Goal: Task Accomplishment & Management: Manage account settings

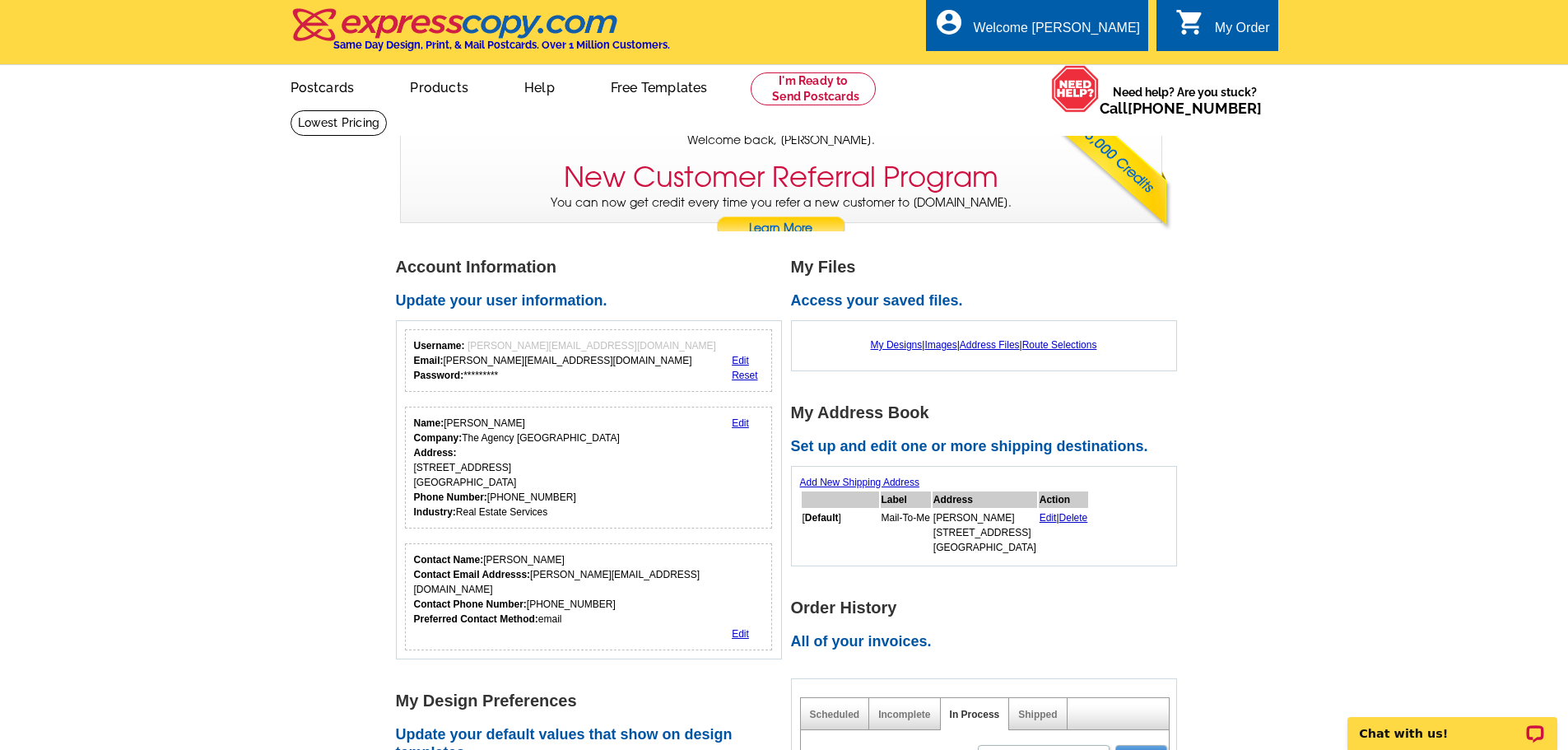
click at [1241, 21] on div "My Order" at bounding box center [1242, 32] width 55 height 23
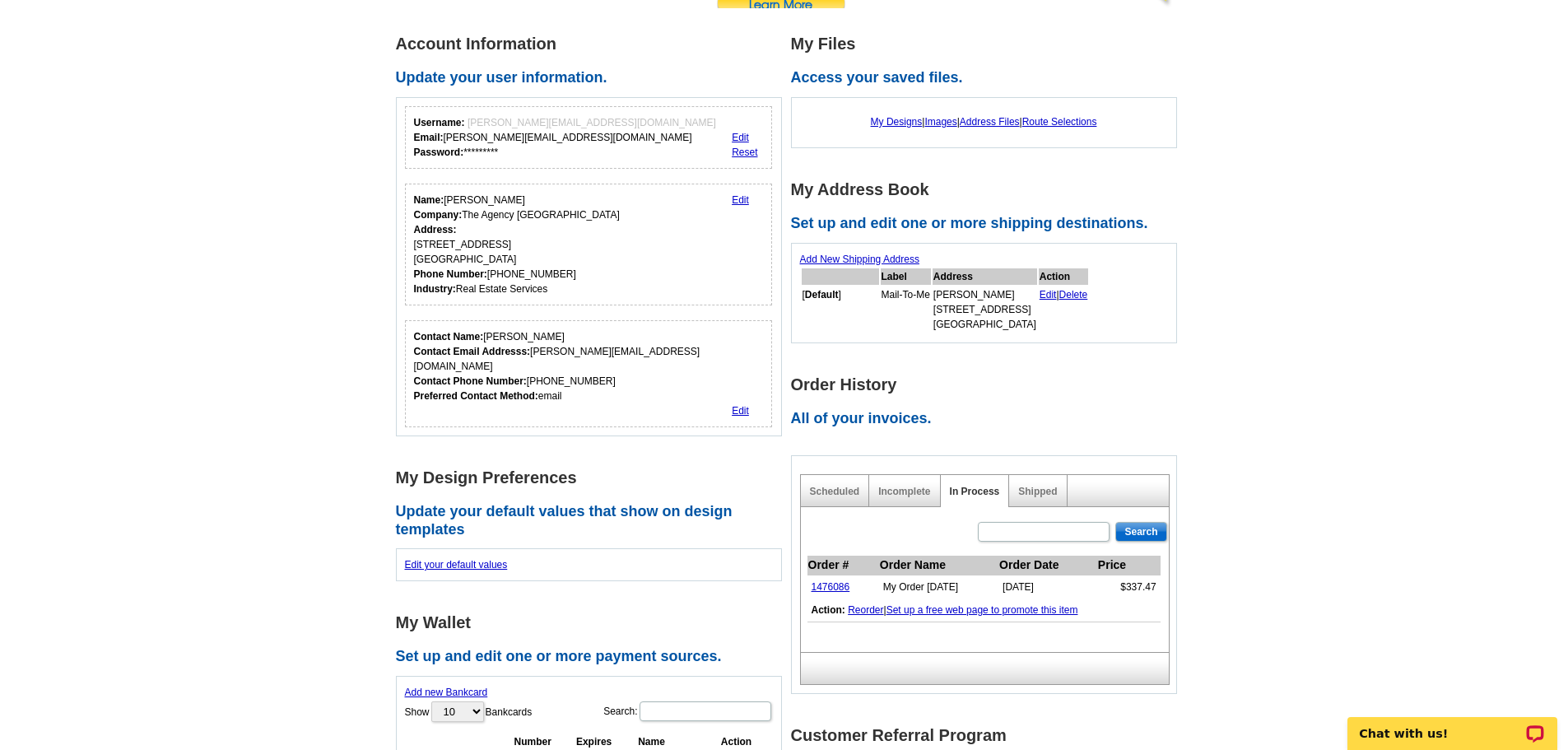
scroll to position [247, 0]
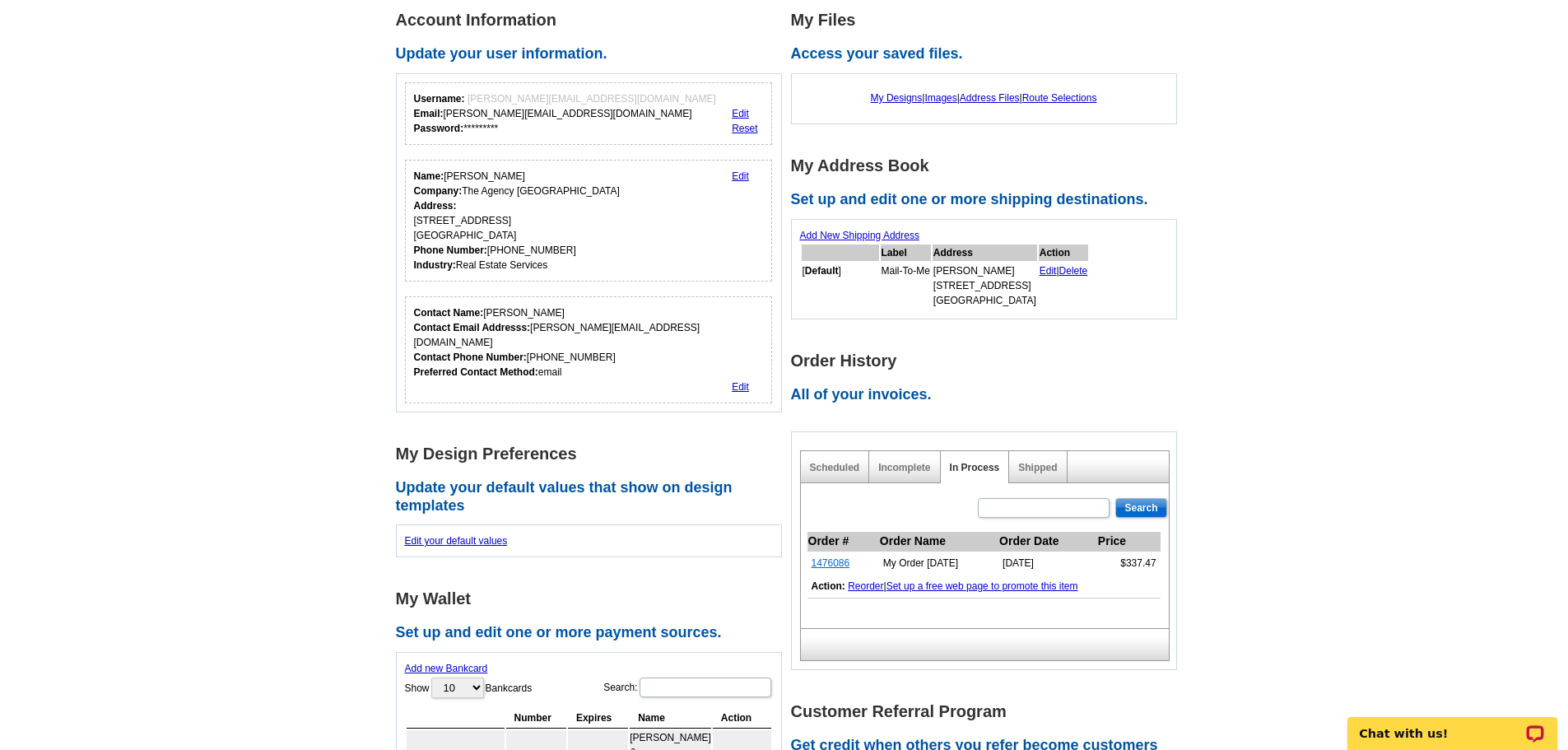
click at [816, 559] on td "1476086" at bounding box center [843, 563] width 71 height 23
click at [817, 567] on link "1476086" at bounding box center [831, 563] width 39 height 12
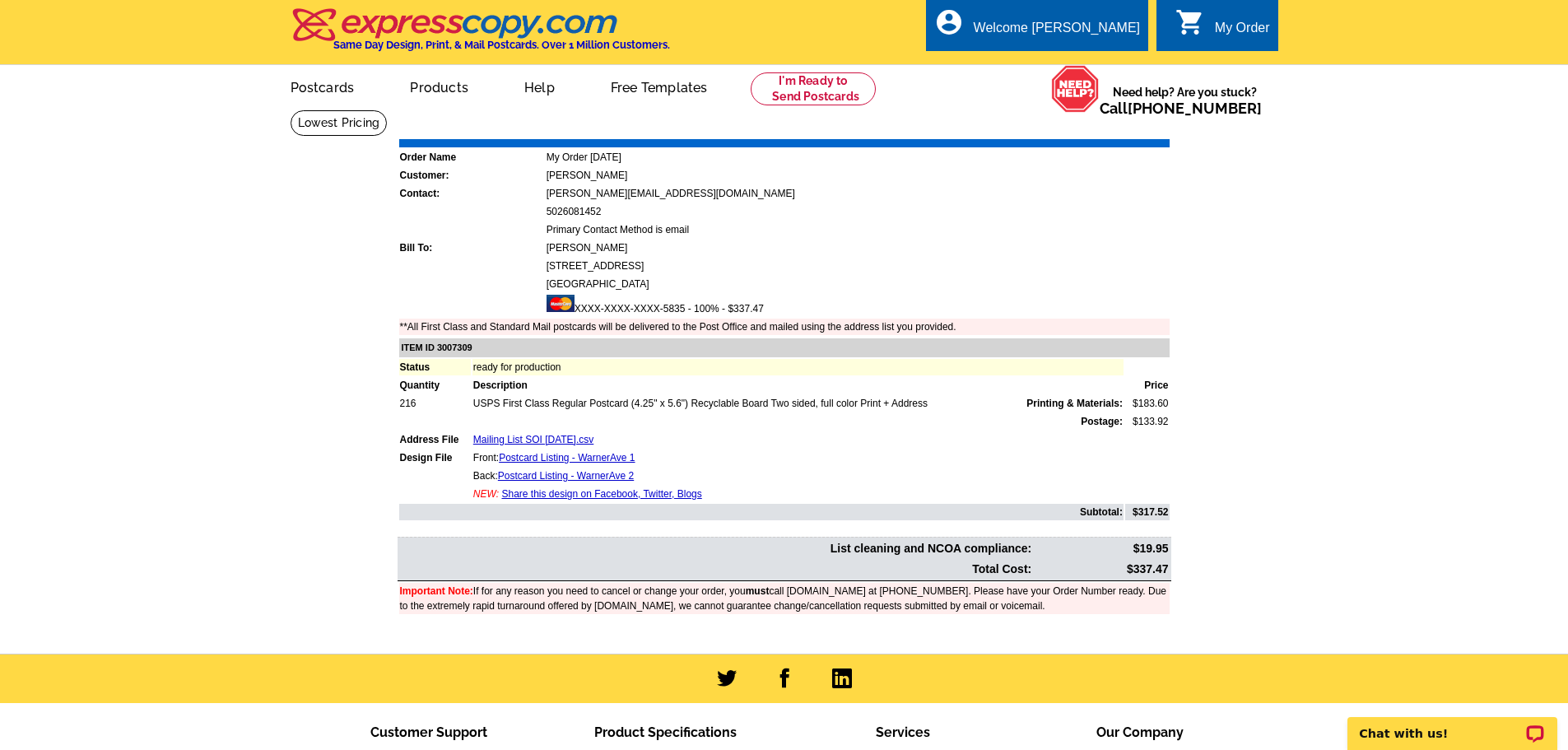
click at [1031, 129] on link "Download Invoice" at bounding box center [1023, 127] width 117 height 14
click at [1108, 98] on link "Logout" at bounding box center [1113, 93] width 42 height 15
